Goal: Task Accomplishment & Management: Manage account settings

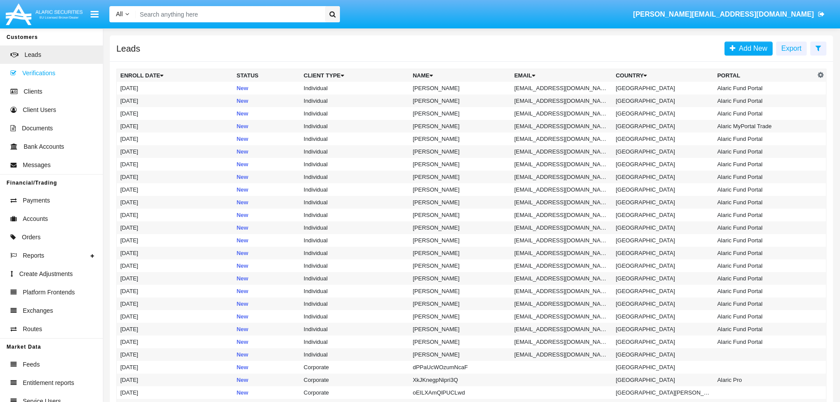
click at [41, 74] on span "Verifications" at bounding box center [38, 73] width 33 height 9
click at [32, 88] on span "Clients" at bounding box center [33, 91] width 19 height 9
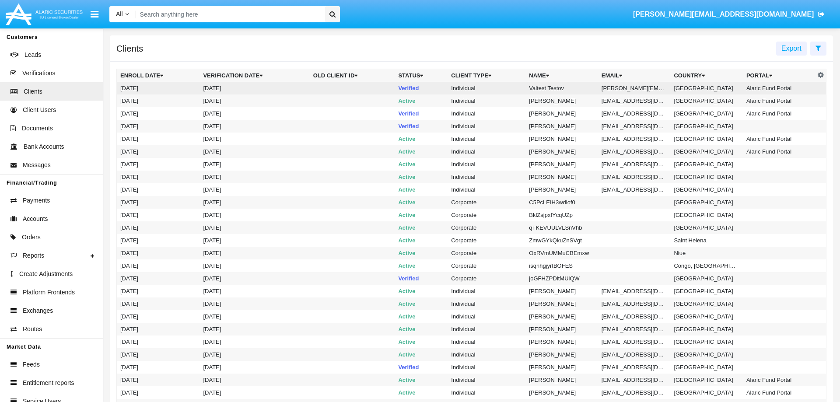
click at [546, 90] on td "Valtest Testov" at bounding box center [562, 88] width 73 height 13
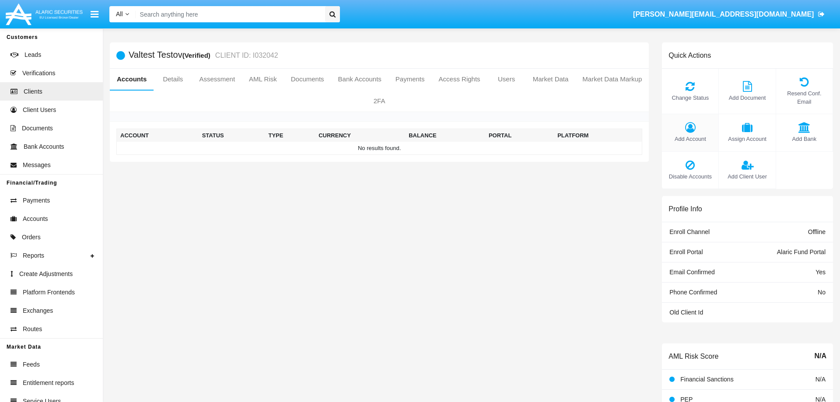
click at [700, 122] on icon at bounding box center [691, 127] width 48 height 11
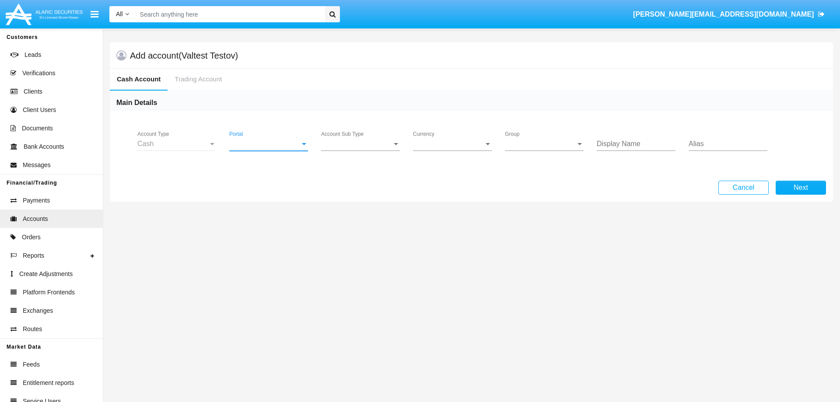
click at [250, 144] on span "Portal" at bounding box center [264, 144] width 71 height 8
click at [273, 232] on span "Alaric Fund Portal" at bounding box center [269, 235] width 81 height 21
click at [368, 139] on div "Account Sub Type Account Sub Type" at bounding box center [360, 141] width 79 height 20
click at [366, 149] on span "Fund Cash" at bounding box center [360, 151] width 79 height 21
click at [540, 139] on div "Group Group" at bounding box center [544, 141] width 79 height 20
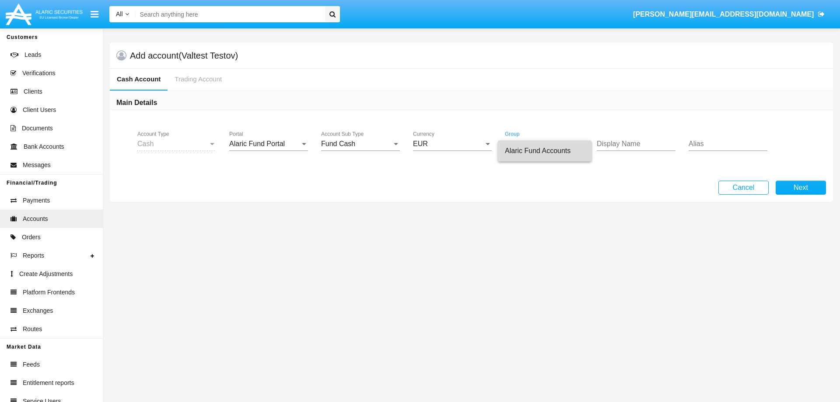
click at [553, 151] on span "Alaric Fund Accounts" at bounding box center [545, 151] width 80 height 21
drag, startPoint x: 234, startPoint y: 57, endPoint x: 182, endPoint y: 57, distance: 51.7
click at [182, 57] on h5 "Add account (Valtest Testov)" at bounding box center [184, 55] width 108 height 7
copy h5 "Valtest Testov"
click at [615, 140] on div "Display Name" at bounding box center [636, 141] width 79 height 20
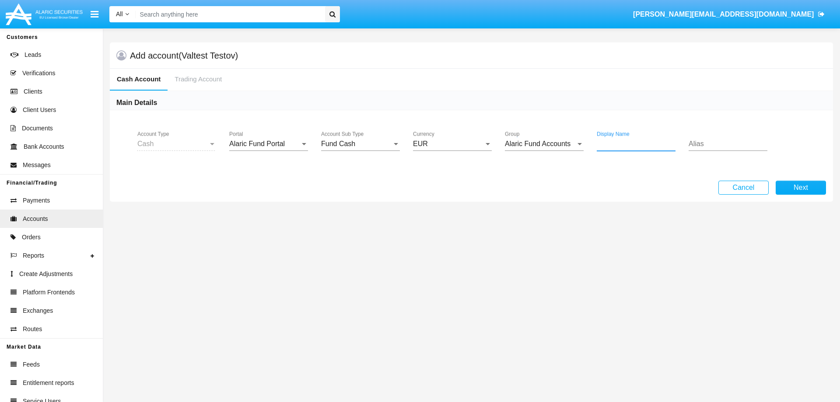
paste input "Valtest Testov"
type input "Valtest Testov"
click at [801, 187] on button "Next" at bounding box center [801, 188] width 50 height 14
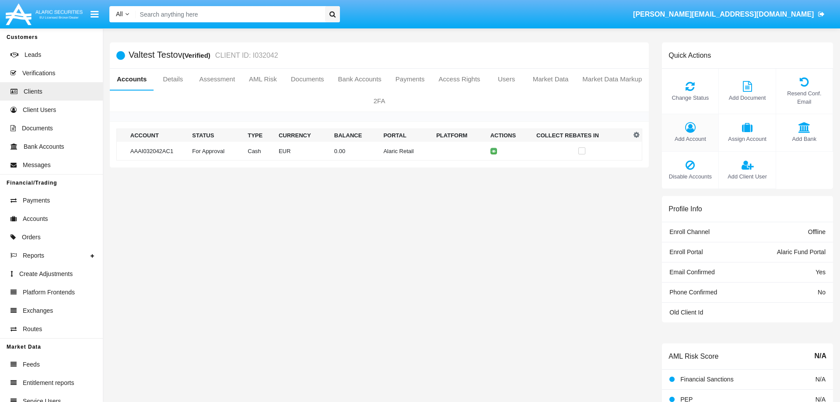
click at [694, 122] on icon at bounding box center [691, 127] width 48 height 11
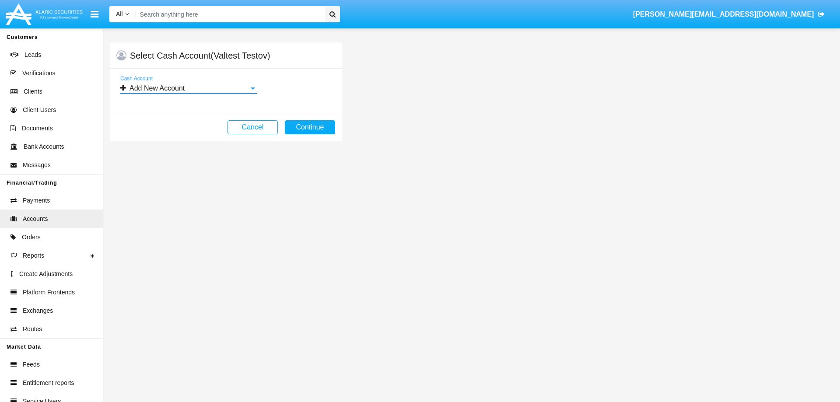
click at [222, 86] on div "Add New Account" at bounding box center [184, 88] width 129 height 8
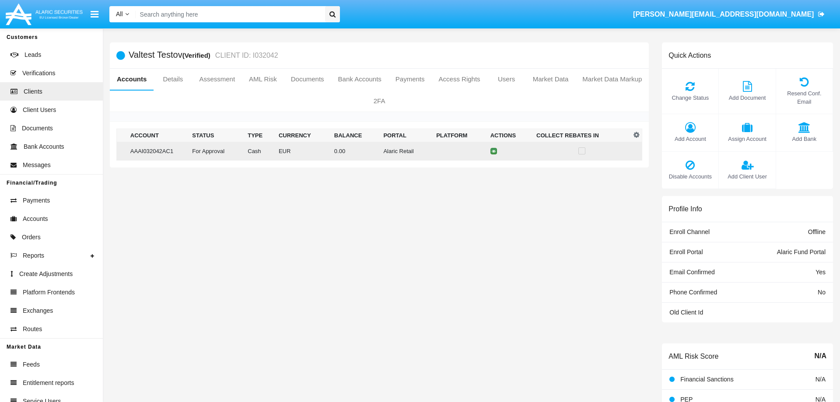
click at [496, 151] on icon at bounding box center [494, 151] width 4 height 4
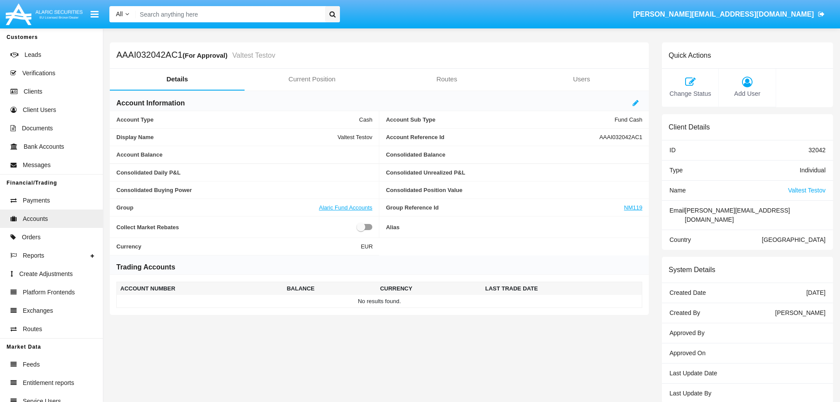
click at [689, 87] on icon at bounding box center [691, 82] width 48 height 11
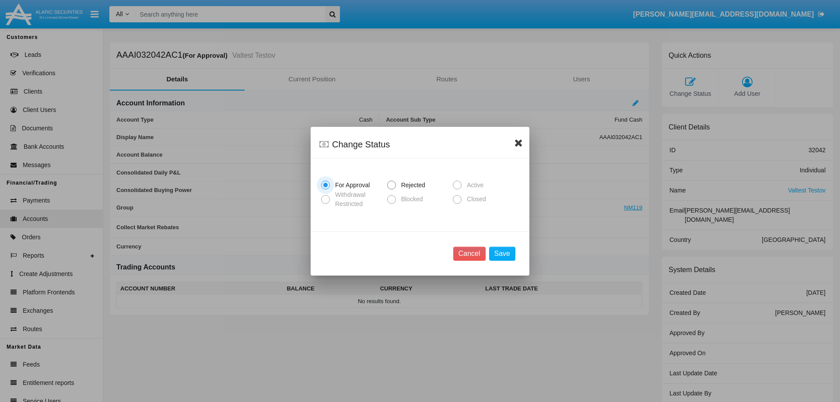
click at [519, 144] on icon at bounding box center [519, 142] width 8 height 11
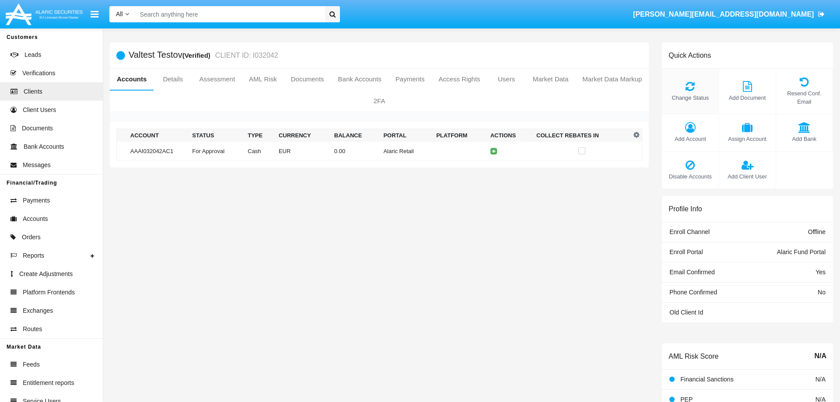
click at [694, 86] on icon at bounding box center [691, 86] width 48 height 11
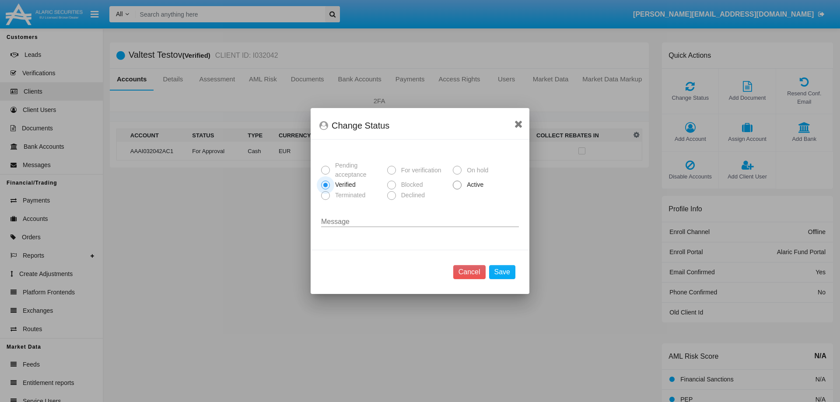
click at [454, 186] on span at bounding box center [457, 185] width 9 height 9
click at [457, 190] on input "Active" at bounding box center [457, 190] width 0 height 0
radio input "true"
click at [507, 275] on button "Save" at bounding box center [502, 272] width 26 height 14
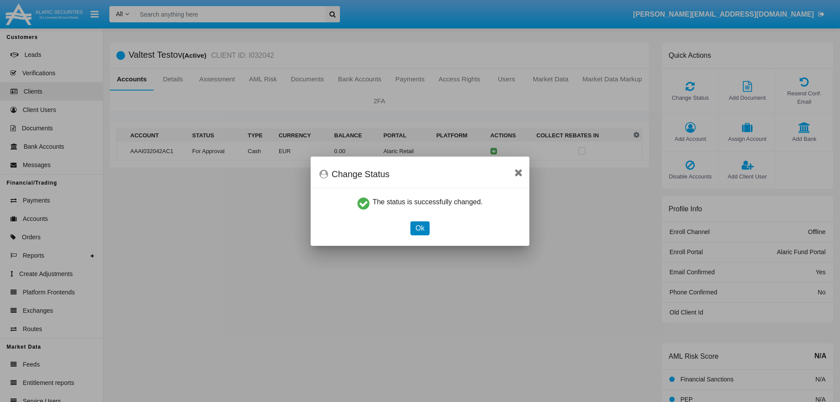
click at [416, 223] on button "Ok" at bounding box center [420, 228] width 19 height 14
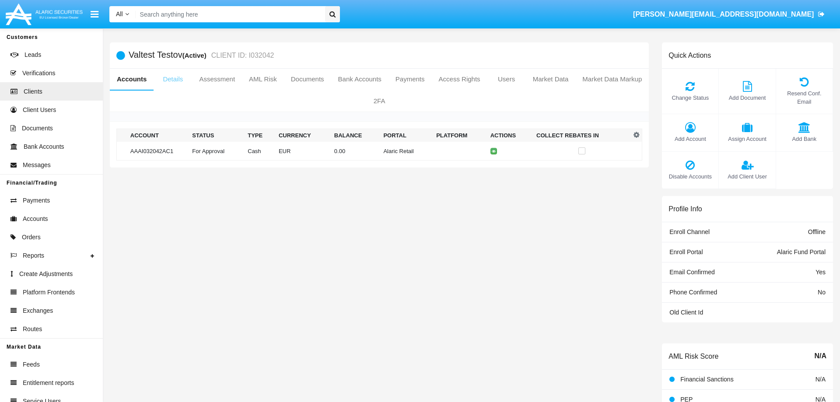
click at [176, 79] on link "Details" at bounding box center [173, 79] width 39 height 21
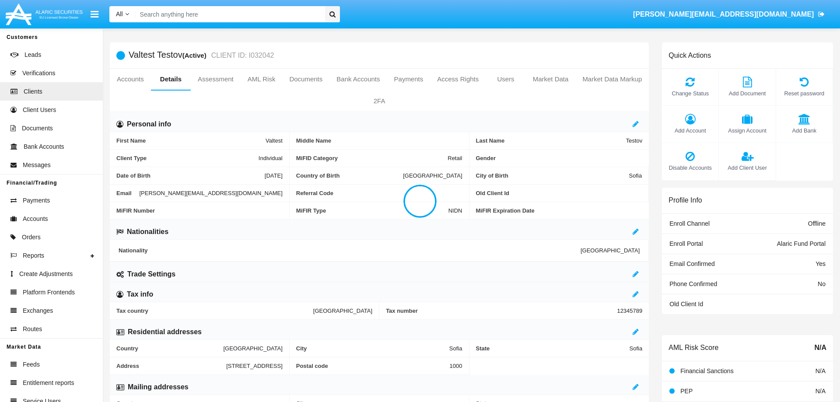
click at [125, 82] on div at bounding box center [420, 201] width 840 height 402
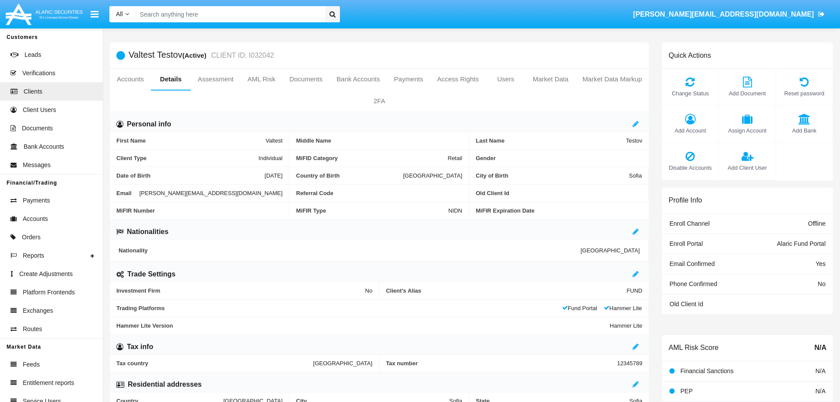
click at [127, 78] on link "Accounts" at bounding box center [130, 79] width 41 height 21
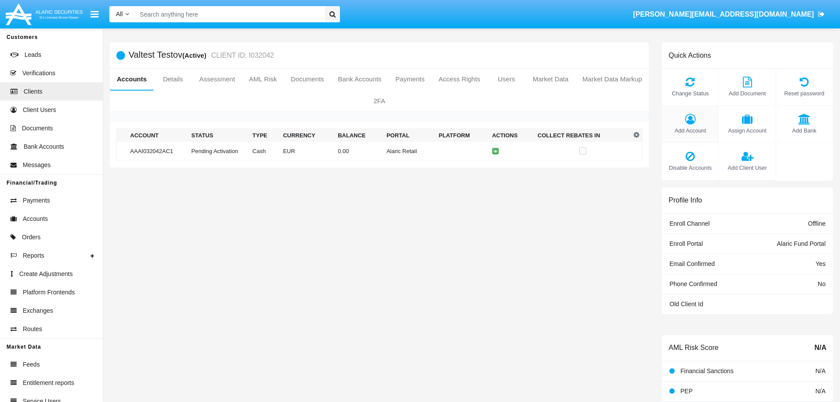
click at [685, 115] on icon at bounding box center [691, 119] width 48 height 11
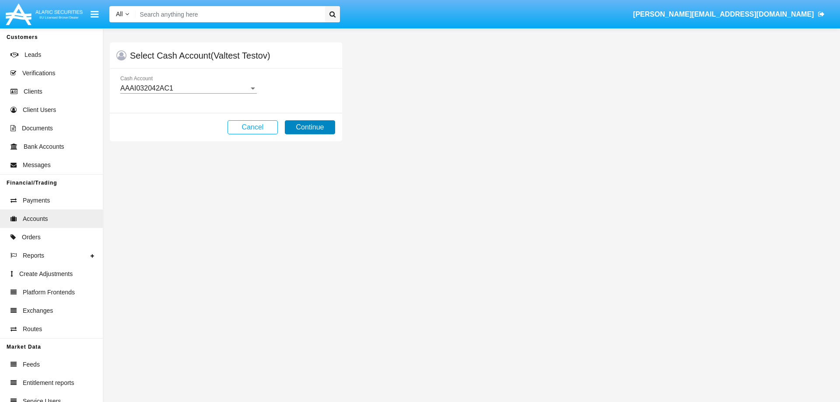
click at [311, 129] on button "Continue" at bounding box center [310, 127] width 50 height 14
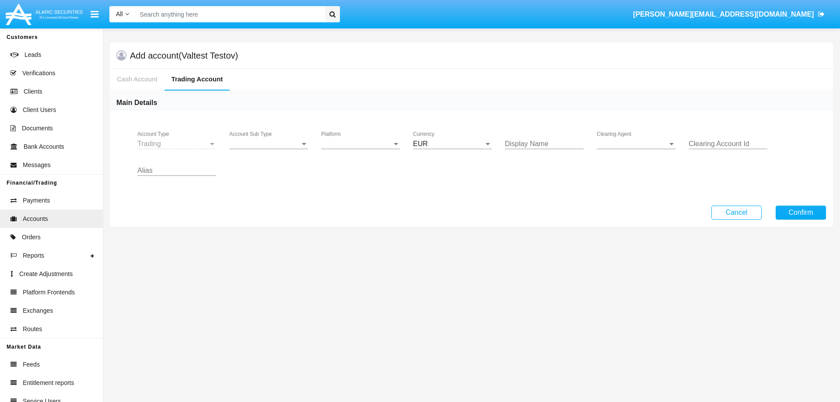
click at [268, 144] on span "Account Sub Type" at bounding box center [264, 144] width 71 height 8
click at [287, 175] on span "Investment Certificate" at bounding box center [270, 172] width 82 height 21
click at [355, 142] on span "Platform" at bounding box center [356, 144] width 71 height 8
click at [360, 150] on span "Fund Portal" at bounding box center [360, 151] width 79 height 21
click at [525, 145] on input "Display Name" at bounding box center [544, 144] width 79 height 8
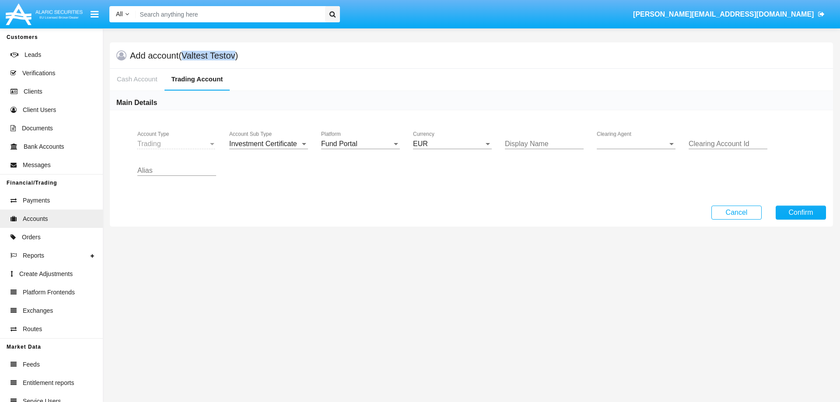
drag, startPoint x: 233, startPoint y: 56, endPoint x: 183, endPoint y: 56, distance: 50.3
click at [183, 56] on h5 "Add account (Valtest Testov)" at bounding box center [184, 55] width 108 height 7
copy h5 "Valtest Testov"
click at [527, 146] on input "Display Name" at bounding box center [544, 144] width 79 height 8
paste input "Valtest Testov"
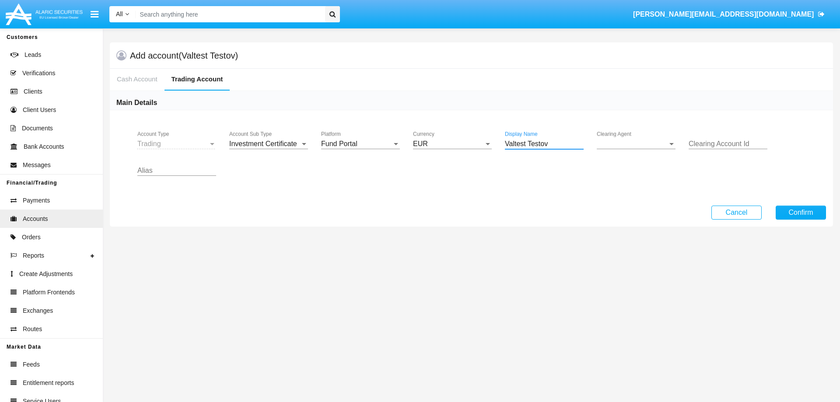
type input "Valtest Testov"
click at [640, 144] on span "Clearing Agent" at bounding box center [632, 144] width 71 height 8
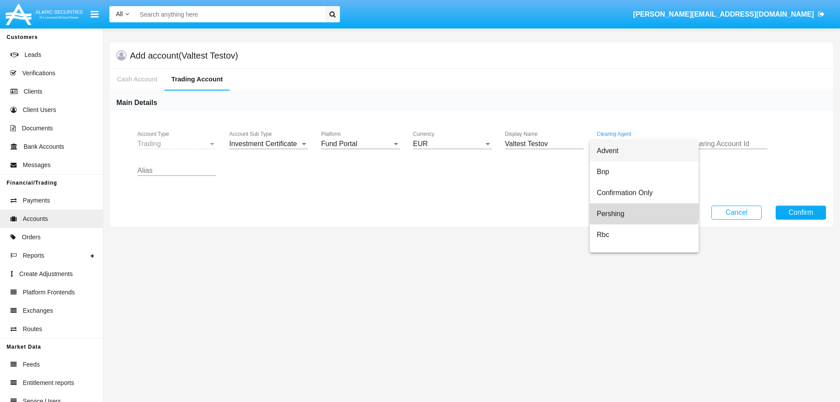
click at [639, 211] on span "Pershing" at bounding box center [644, 214] width 95 height 21
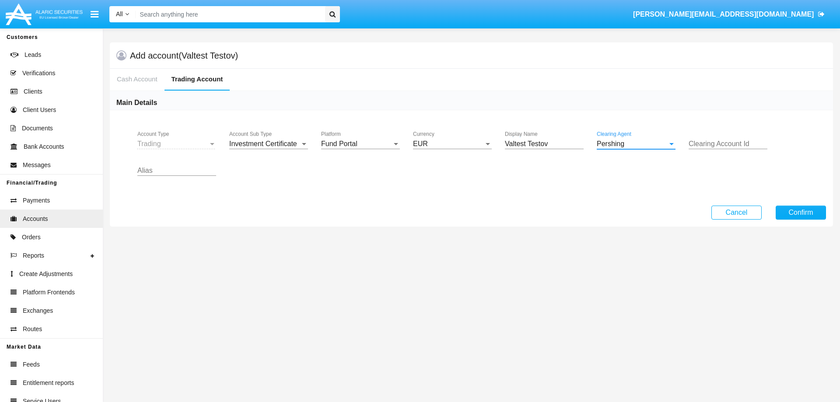
click at [712, 143] on input "Clearing Account Id" at bounding box center [728, 144] width 79 height 8
type input "123123"
click at [791, 214] on button "Confirm" at bounding box center [801, 213] width 50 height 14
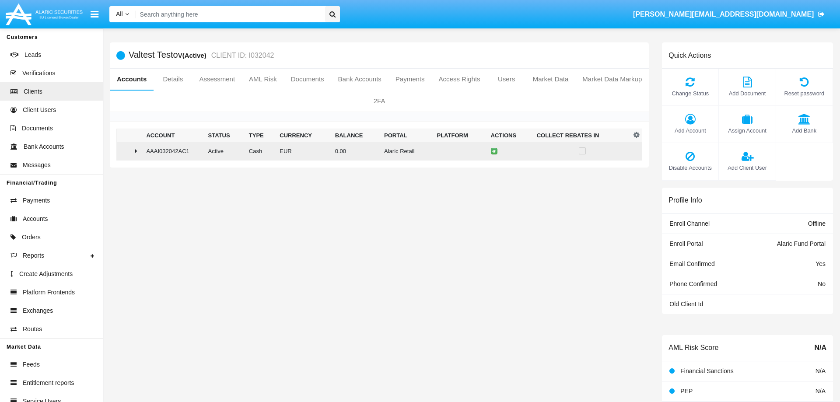
click at [135, 148] on div at bounding box center [129, 151] width 19 height 7
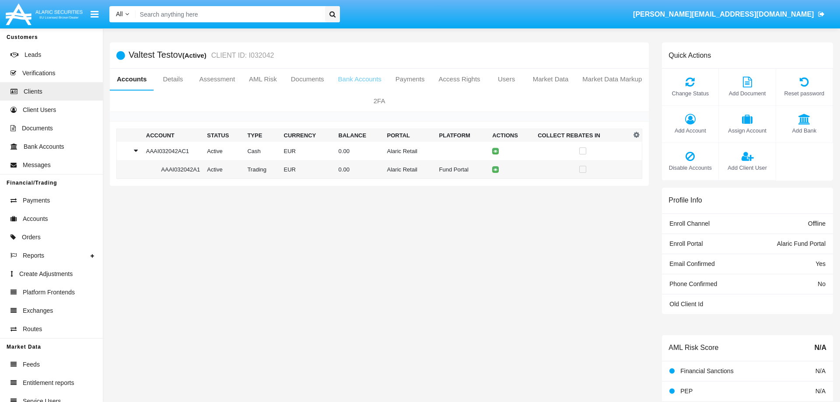
click at [364, 75] on link "Bank Accounts" at bounding box center [359, 79] width 57 height 21
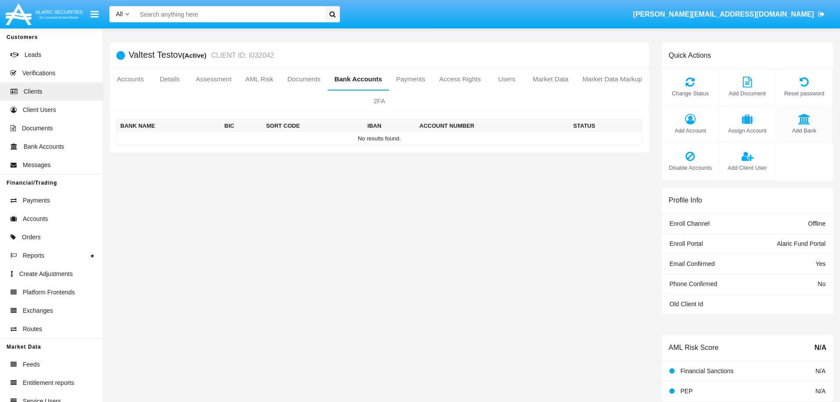
click at [802, 125] on div "Add Bank" at bounding box center [805, 124] width 57 height 37
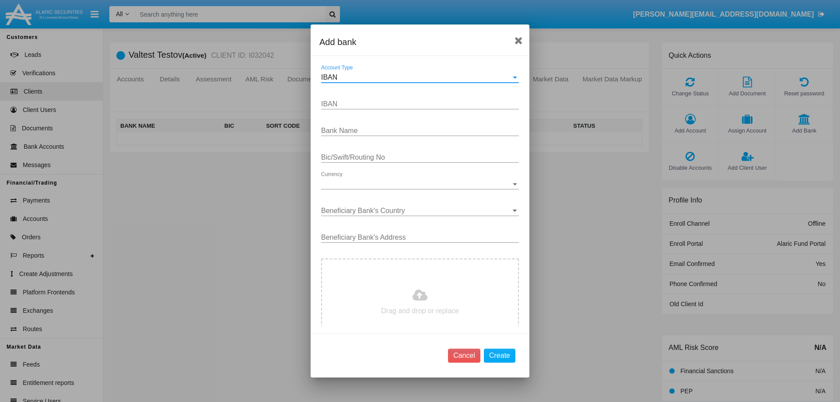
click at [355, 104] on input "IBAN" at bounding box center [420, 104] width 198 height 8
paste input "[FINANCIAL_ID]"
type input "[FINANCIAL_ID]"
click at [362, 130] on input "Bank Name" at bounding box center [420, 131] width 198 height 8
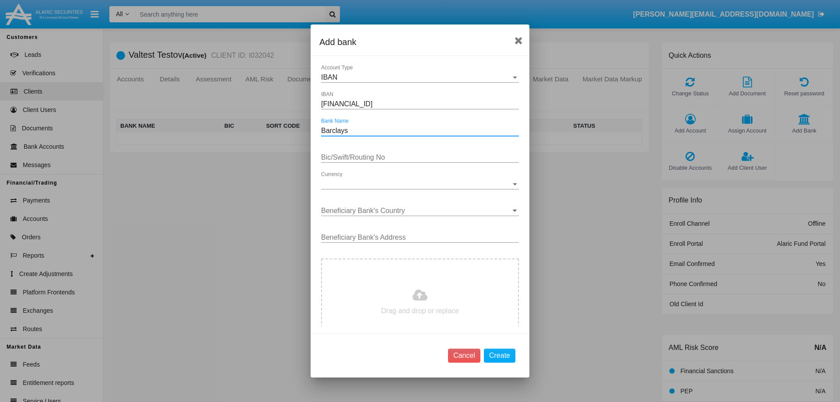
type input "Barclays"
click at [386, 155] on input "Bic/Swift/Routing No" at bounding box center [420, 158] width 198 height 8
drag, startPoint x: 338, startPoint y: 103, endPoint x: 356, endPoint y: 103, distance: 17.5
click at [356, 103] on input "[FINANCIAL_ID]" at bounding box center [420, 104] width 198 height 8
click at [351, 160] on input "Bic/Swift/Routing No" at bounding box center [420, 158] width 198 height 8
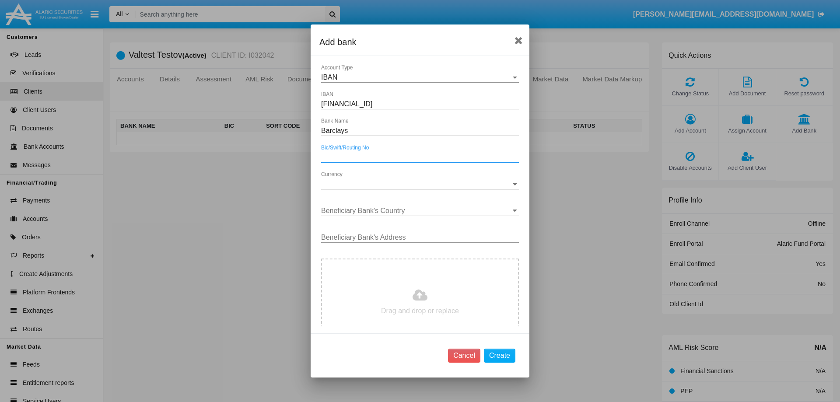
paste input "BARC"
type input "BARCXXX"
click at [353, 185] on span "Currency" at bounding box center [416, 184] width 190 height 8
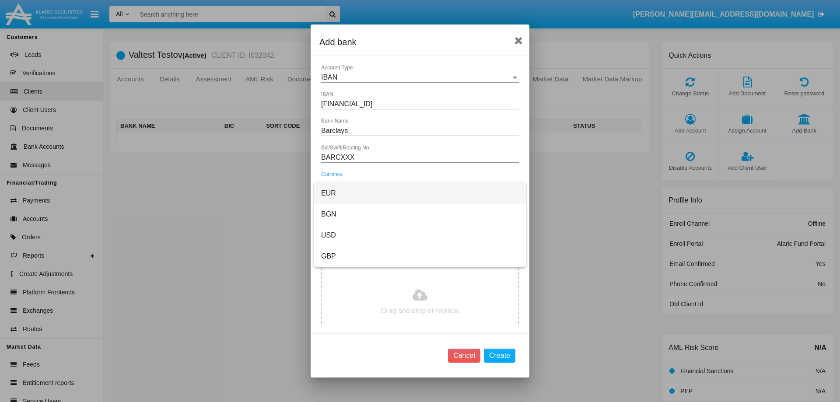
click at [355, 191] on span "EUR" at bounding box center [420, 193] width 198 height 21
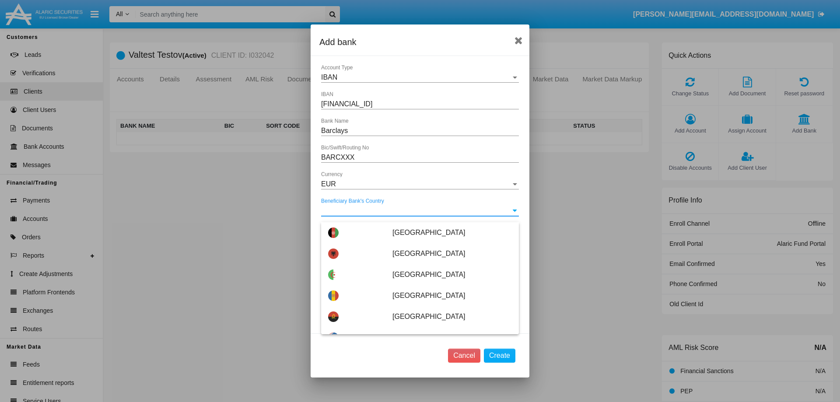
click at [367, 214] on input "Beneficiary Bank's Country" at bounding box center [420, 211] width 198 height 8
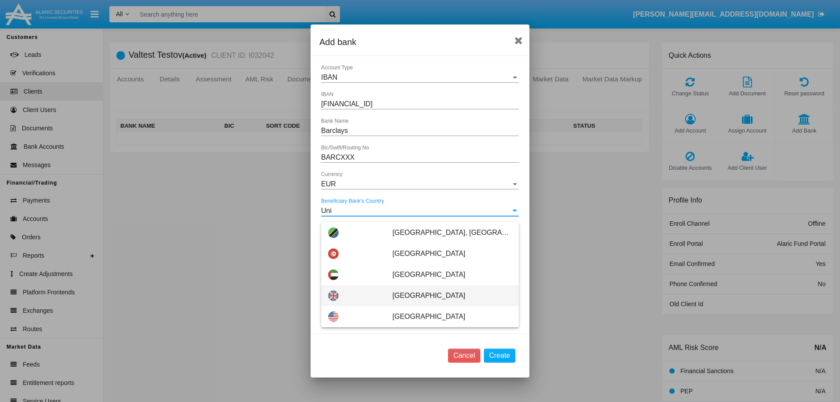
click at [440, 292] on span "[GEOGRAPHIC_DATA]" at bounding box center [453, 295] width 120 height 21
type input "[GEOGRAPHIC_DATA]"
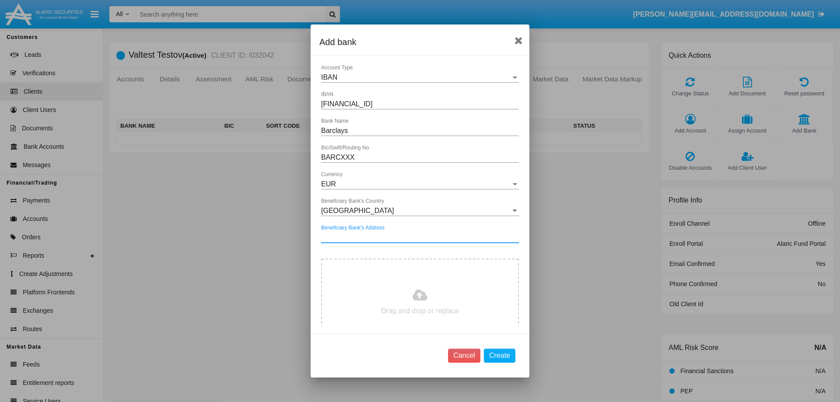
click at [386, 240] on input "Beneficiary Bank's Address" at bounding box center [420, 238] width 198 height 8
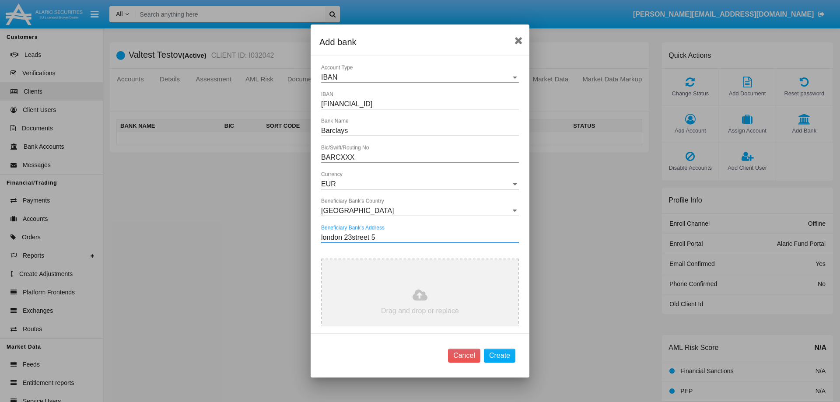
type input "london 23street 5"
click at [417, 303] on input "file" at bounding box center [420, 303] width 196 height 86
type input "C:\fakepath\download.pdf"
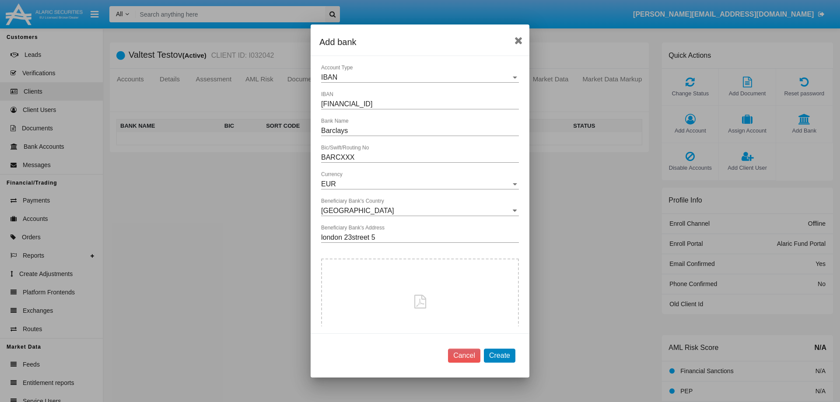
click at [501, 357] on button "Create" at bounding box center [500, 356] width 32 height 14
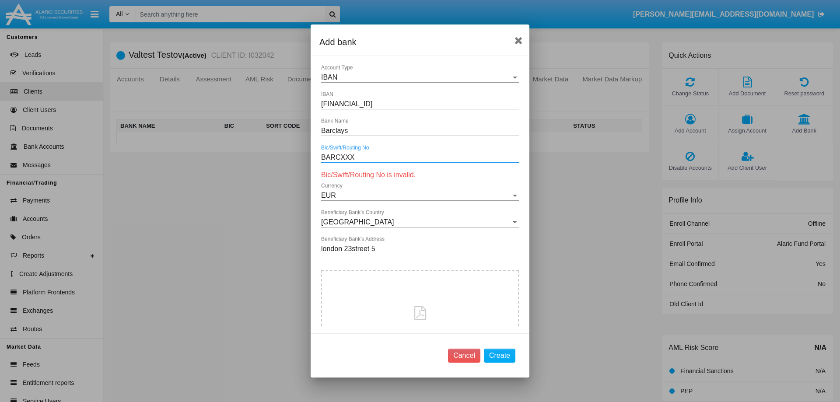
drag, startPoint x: 364, startPoint y: 155, endPoint x: 307, endPoint y: 158, distance: 56.6
click at [321, 158] on input "BARCXXX" at bounding box center [420, 158] width 198 height 8
paste input "GB22"
type input "[SWIFT_CODE]"
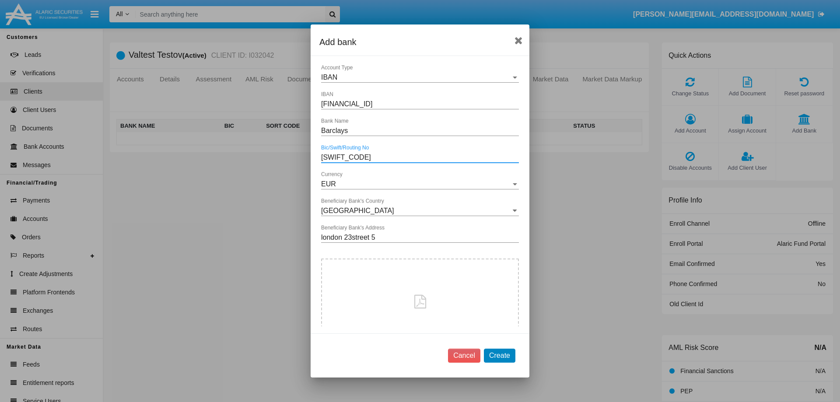
click at [503, 355] on button "Create" at bounding box center [500, 356] width 32 height 14
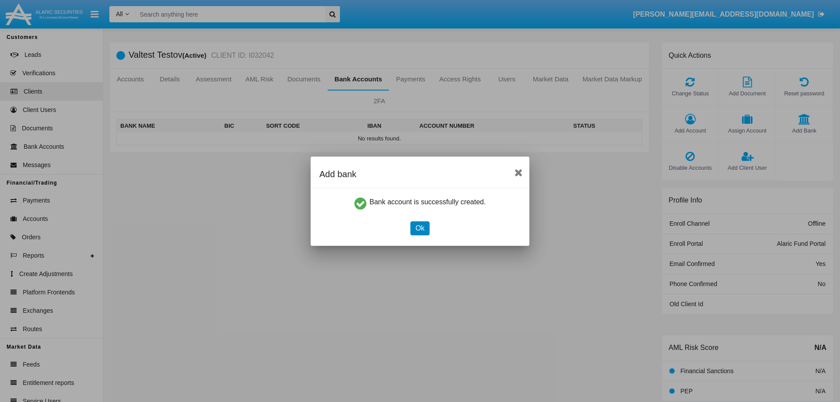
click at [413, 227] on button "Ok" at bounding box center [420, 228] width 19 height 14
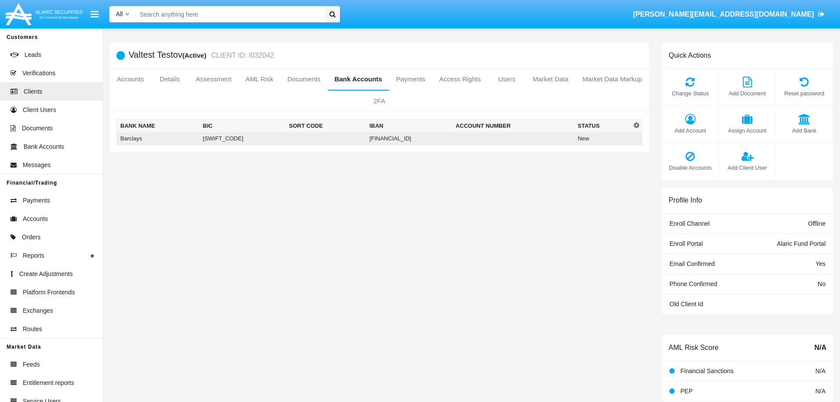
click at [585, 135] on td "New" at bounding box center [603, 138] width 57 height 13
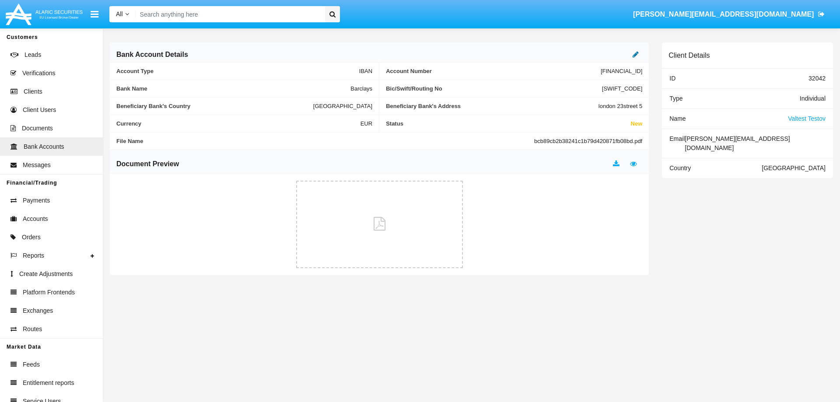
click at [637, 54] on icon at bounding box center [636, 54] width 6 height 7
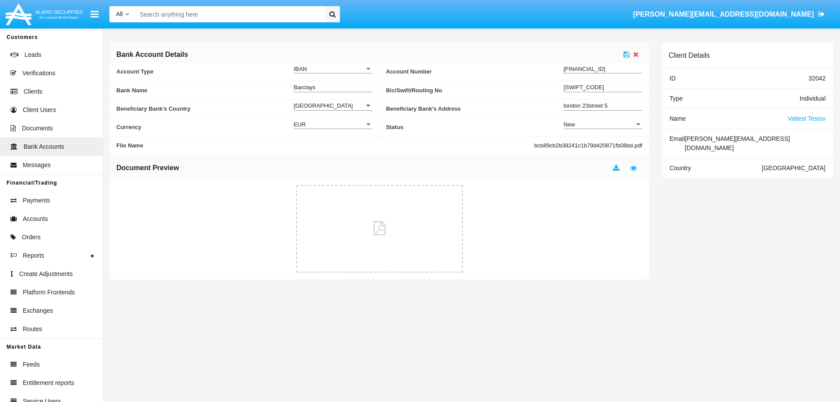
click at [602, 121] on div "New" at bounding box center [599, 124] width 71 height 7
click at [594, 141] on span "Active" at bounding box center [603, 146] width 79 height 17
click at [629, 54] on icon at bounding box center [627, 54] width 6 height 7
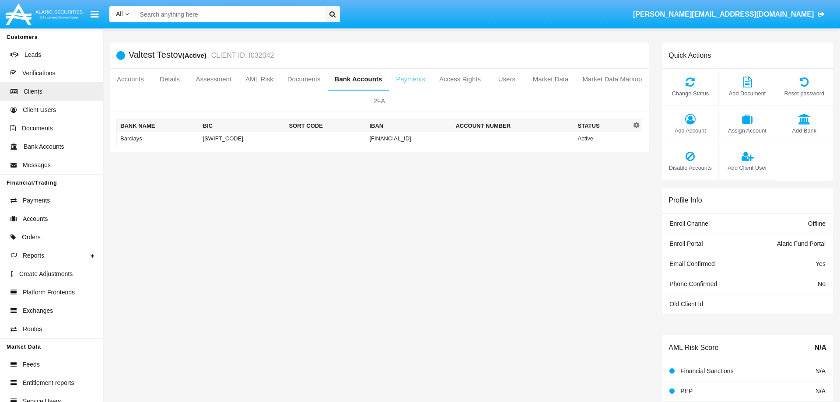
click at [406, 79] on link "Payments" at bounding box center [410, 79] width 43 height 21
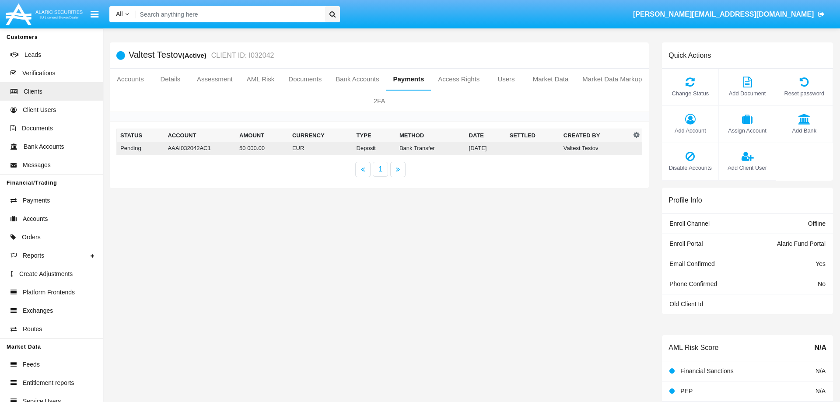
click at [197, 146] on td "AAAI032042AC1" at bounding box center [200, 148] width 72 height 13
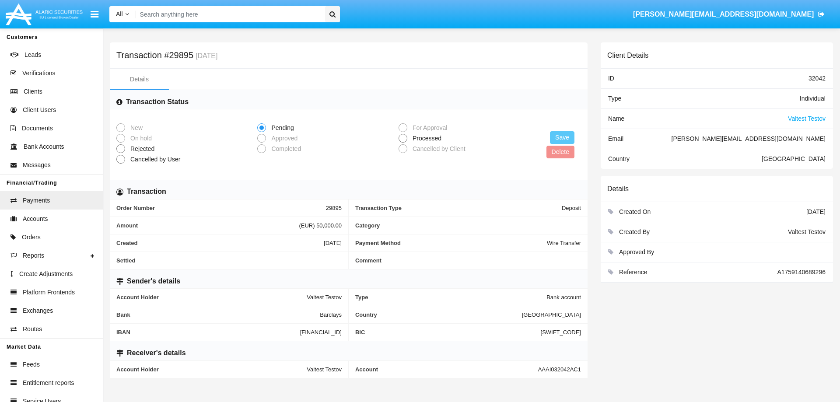
click at [404, 139] on span at bounding box center [403, 138] width 9 height 9
click at [403, 143] on input "Processed" at bounding box center [403, 143] width 0 height 0
radio input "true"
click at [564, 136] on button "Save" at bounding box center [562, 137] width 25 height 13
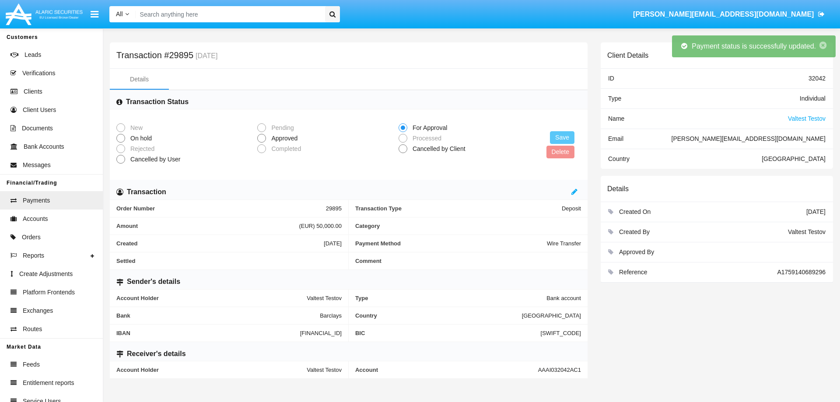
click at [263, 139] on span at bounding box center [261, 138] width 9 height 9
click at [262, 143] on input "Approved" at bounding box center [261, 143] width 0 height 0
radio input "true"
click at [565, 139] on button "Save" at bounding box center [562, 137] width 25 height 13
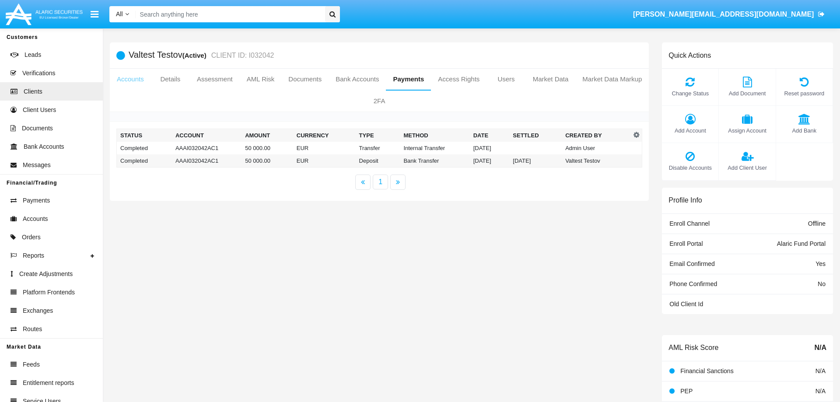
click at [132, 80] on link "Accounts" at bounding box center [130, 79] width 41 height 21
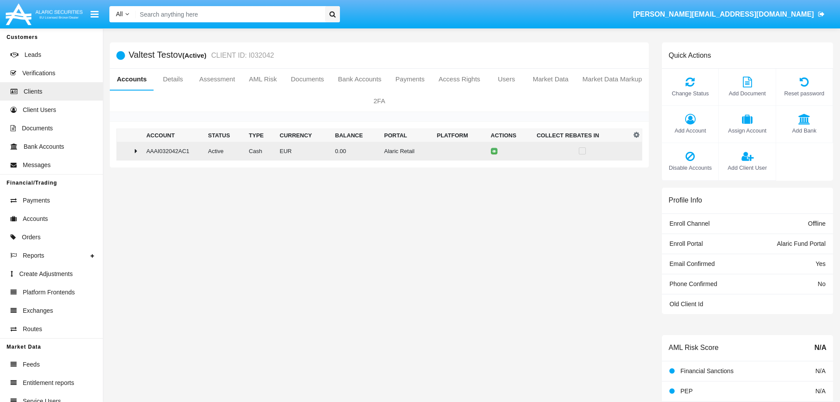
click at [134, 151] on div at bounding box center [129, 151] width 19 height 7
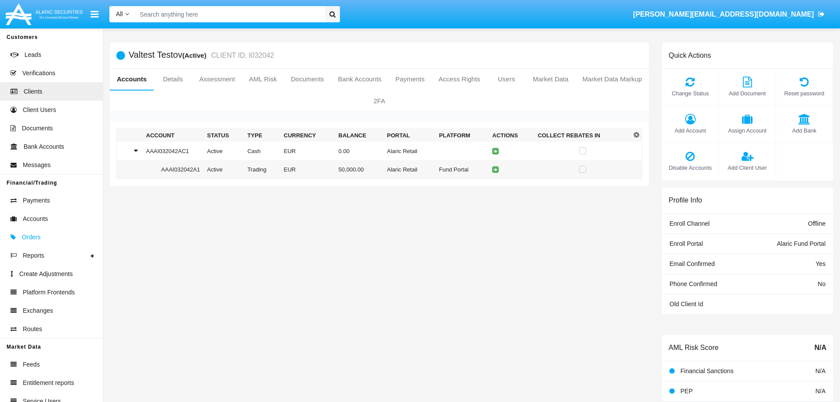
click at [28, 234] on span "Orders" at bounding box center [31, 237] width 19 height 9
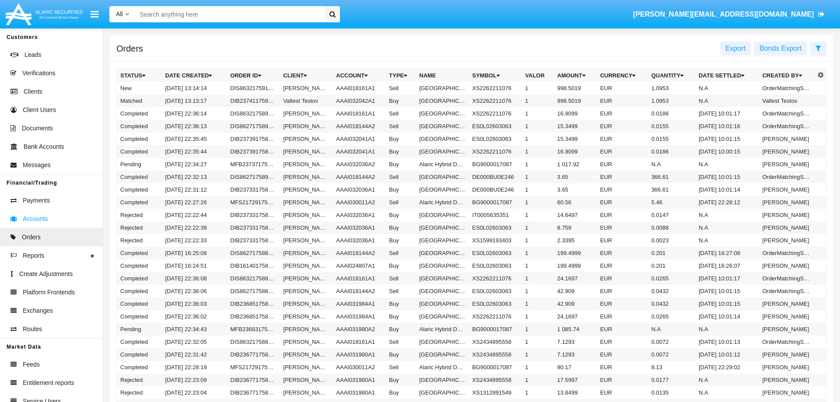
click at [33, 217] on span "Accounts" at bounding box center [35, 218] width 25 height 9
click at [32, 234] on span "Orders" at bounding box center [31, 237] width 19 height 9
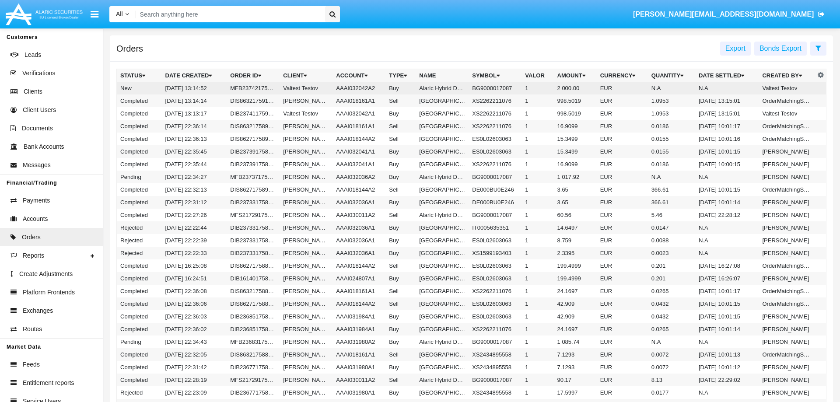
click at [249, 89] on td "MFB237421759140892841" at bounding box center [253, 88] width 53 height 13
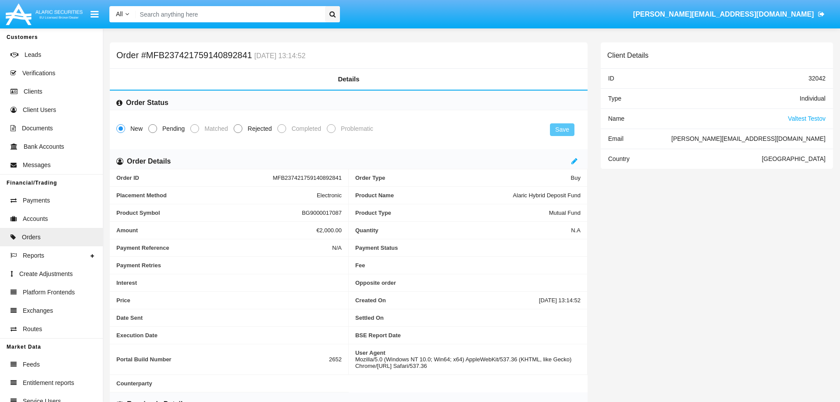
click at [153, 128] on span at bounding box center [152, 128] width 9 height 9
click at [153, 133] on input "Pending" at bounding box center [152, 133] width 0 height 0
radio input "true"
click at [563, 132] on button "Save" at bounding box center [562, 129] width 25 height 13
click at [196, 128] on span at bounding box center [194, 128] width 9 height 9
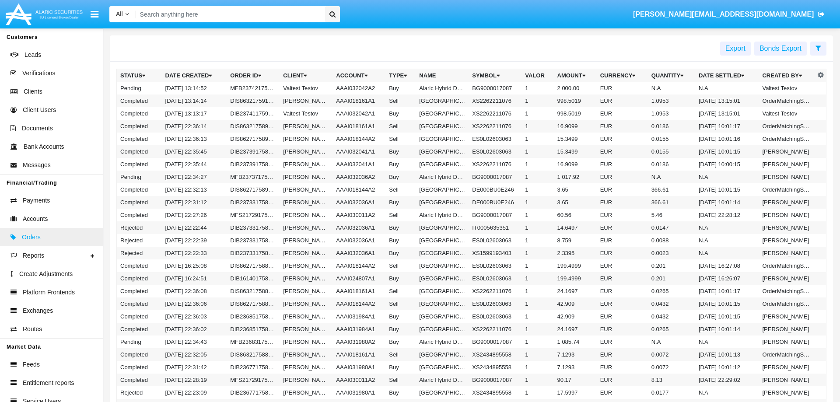
click at [28, 237] on span "Orders" at bounding box center [31, 237] width 19 height 9
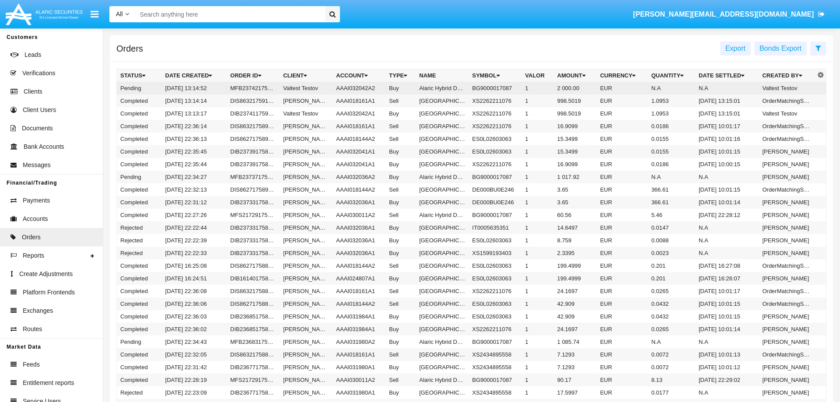
click at [265, 89] on td "MFB237421759140892841" at bounding box center [253, 88] width 53 height 13
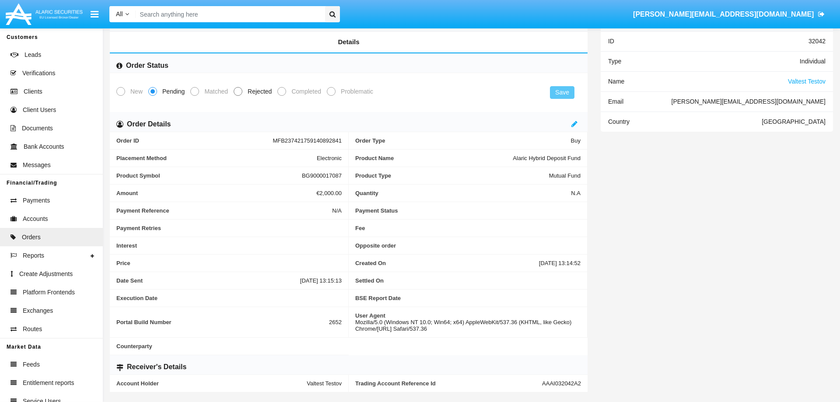
scroll to position [42, 0]
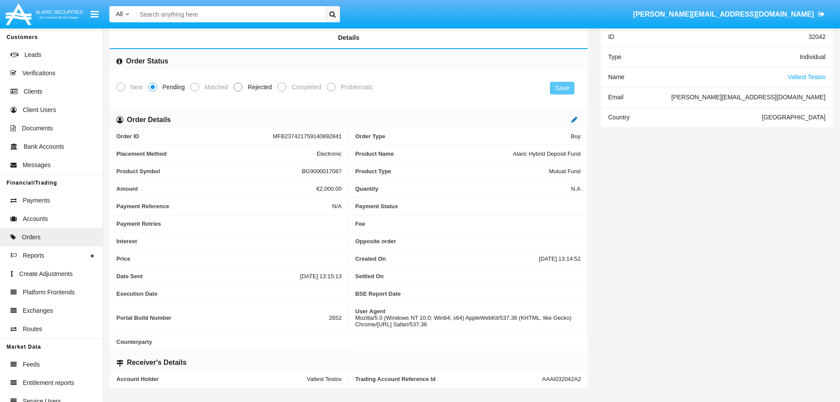
click at [574, 120] on icon at bounding box center [575, 119] width 6 height 7
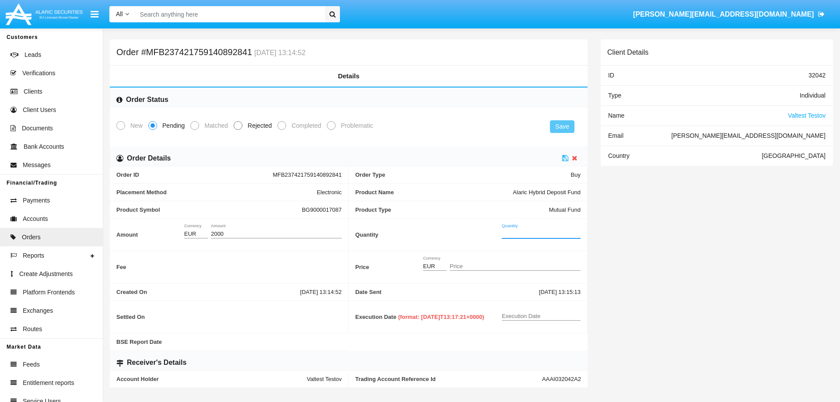
click at [522, 231] on input "Quantity" at bounding box center [541, 234] width 79 height 7
type input "10.0000"
click at [493, 264] on input "Price" at bounding box center [515, 267] width 131 height 7
type input "20.0000"
click at [534, 253] on div "Price EUR Currency 20.0000 Price" at bounding box center [468, 267] width 239 height 32
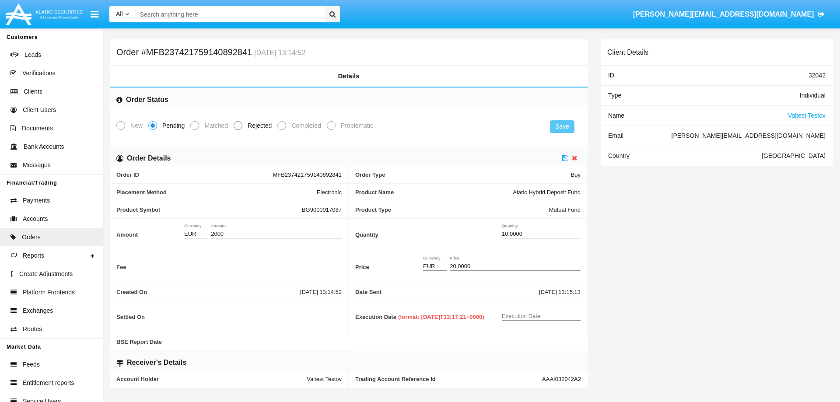
click at [513, 316] on input "Execution Date" at bounding box center [541, 316] width 79 height 7
type input "[DATE]"
click at [565, 156] on icon at bounding box center [565, 158] width 6 height 7
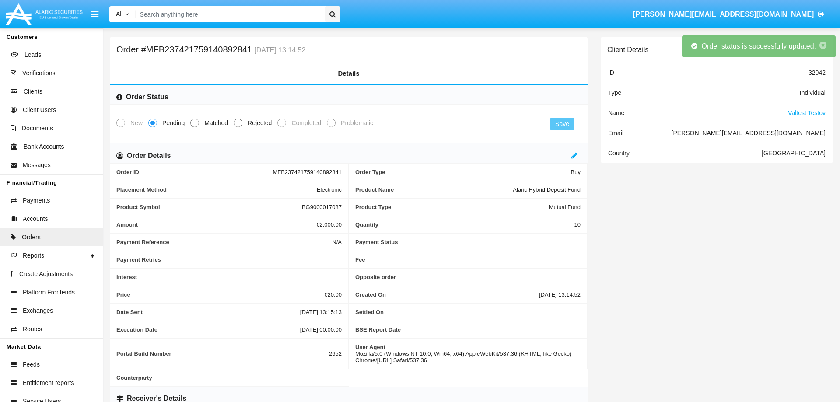
click at [192, 124] on span at bounding box center [194, 123] width 9 height 9
click at [194, 127] on input "Matched" at bounding box center [194, 127] width 0 height 0
radio input "true"
click at [563, 124] on button "Save" at bounding box center [562, 124] width 25 height 13
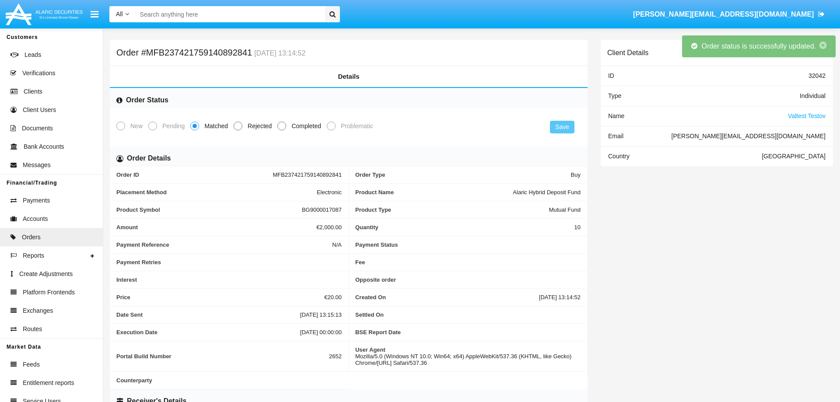
click at [275, 126] on mat-radio-button "Rejected" at bounding box center [256, 125] width 44 height 11
click at [278, 127] on span at bounding box center [282, 126] width 9 height 9
click at [281, 130] on input "Completed" at bounding box center [281, 130] width 0 height 0
radio input "true"
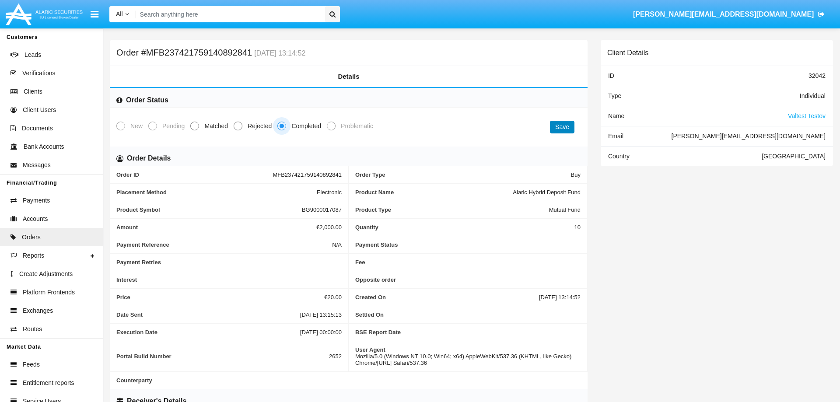
click at [558, 131] on button "Save" at bounding box center [562, 127] width 25 height 13
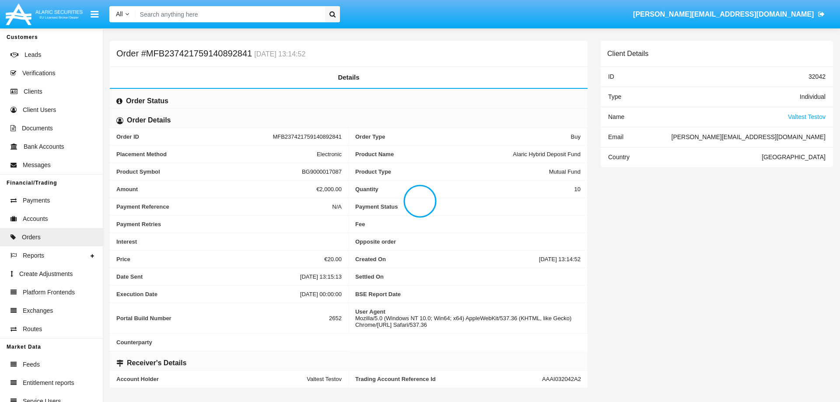
scroll to position [2, 0]
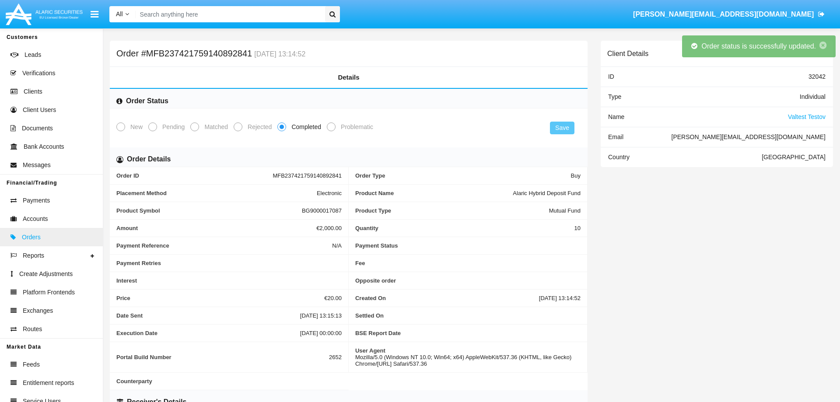
click at [32, 236] on span "Orders" at bounding box center [31, 237] width 19 height 9
